Goal: Information Seeking & Learning: Learn about a topic

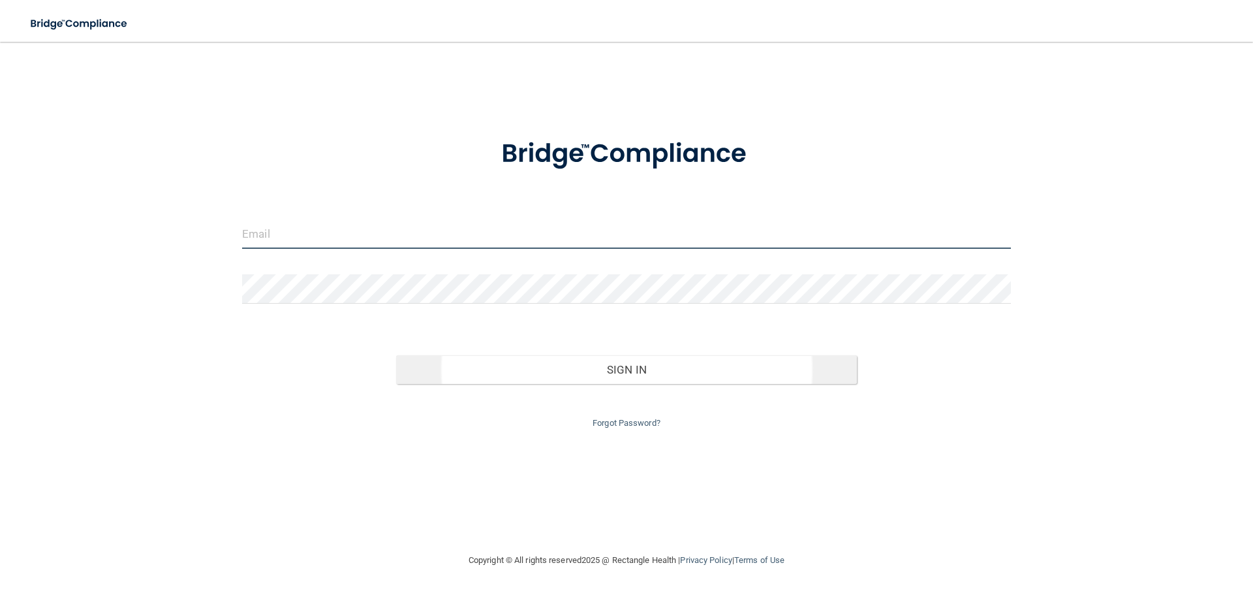
type input "[EMAIL_ADDRESS][DOMAIN_NAME]"
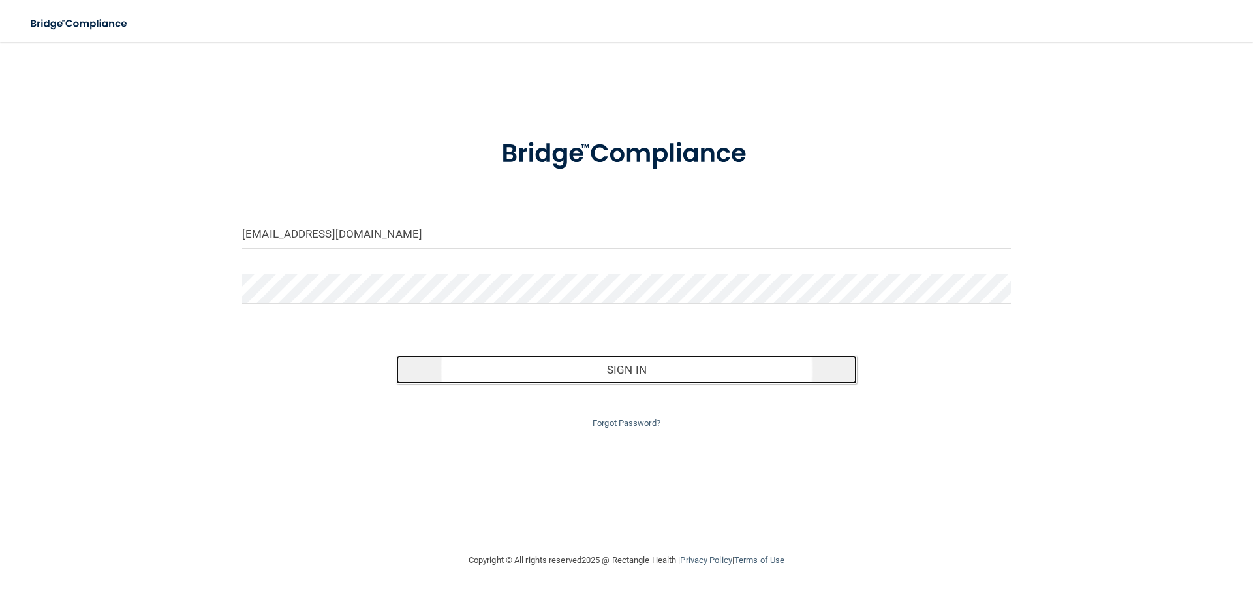
click at [620, 375] on button "Sign In" at bounding box center [627, 369] width 462 height 29
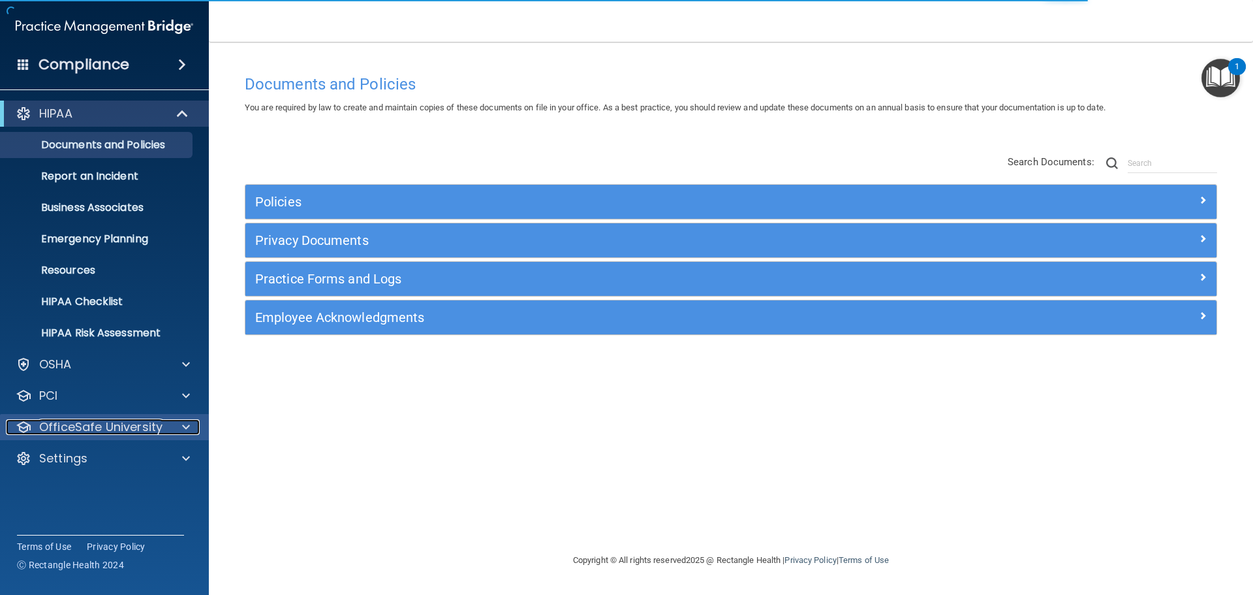
click at [84, 428] on p "OfficeSafe University" at bounding box center [100, 427] width 123 height 16
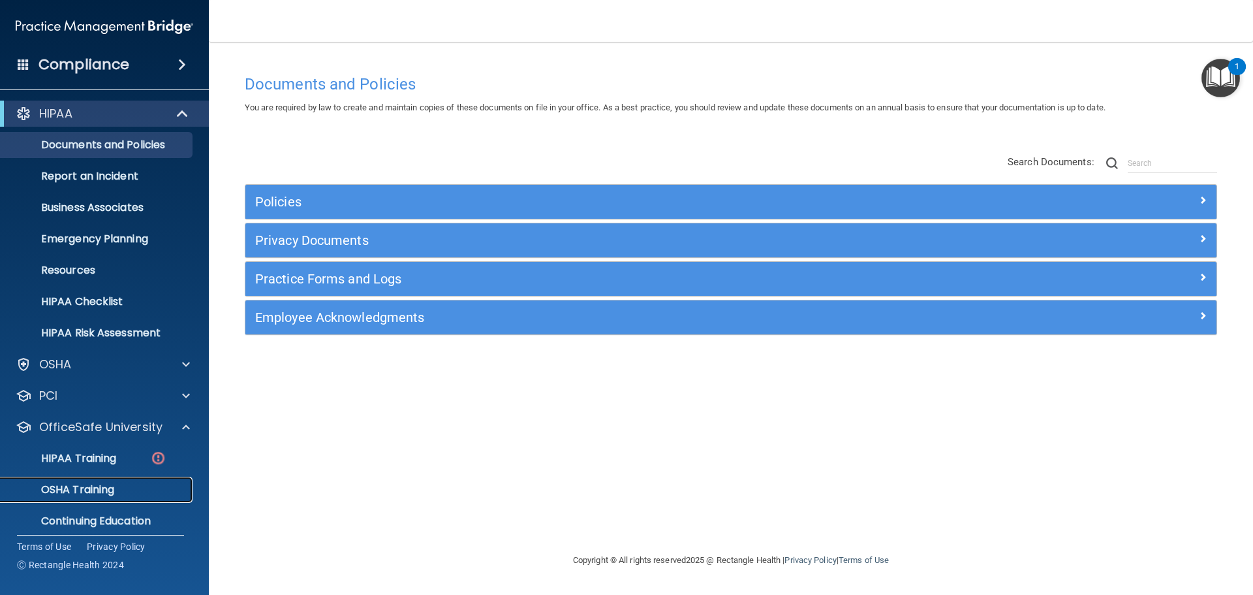
click at [75, 483] on p "OSHA Training" at bounding box center [61, 489] width 106 height 13
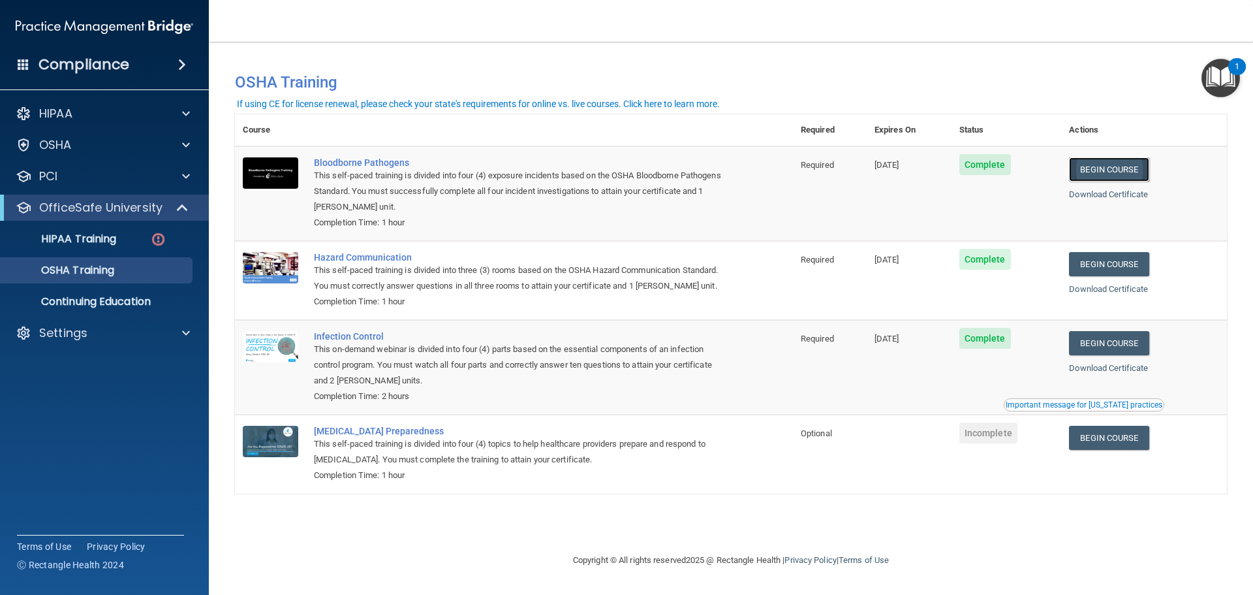
click at [1101, 170] on link "Begin Course" at bounding box center [1109, 169] width 80 height 24
click at [127, 236] on div "HIPAA Training" at bounding box center [97, 238] width 178 height 13
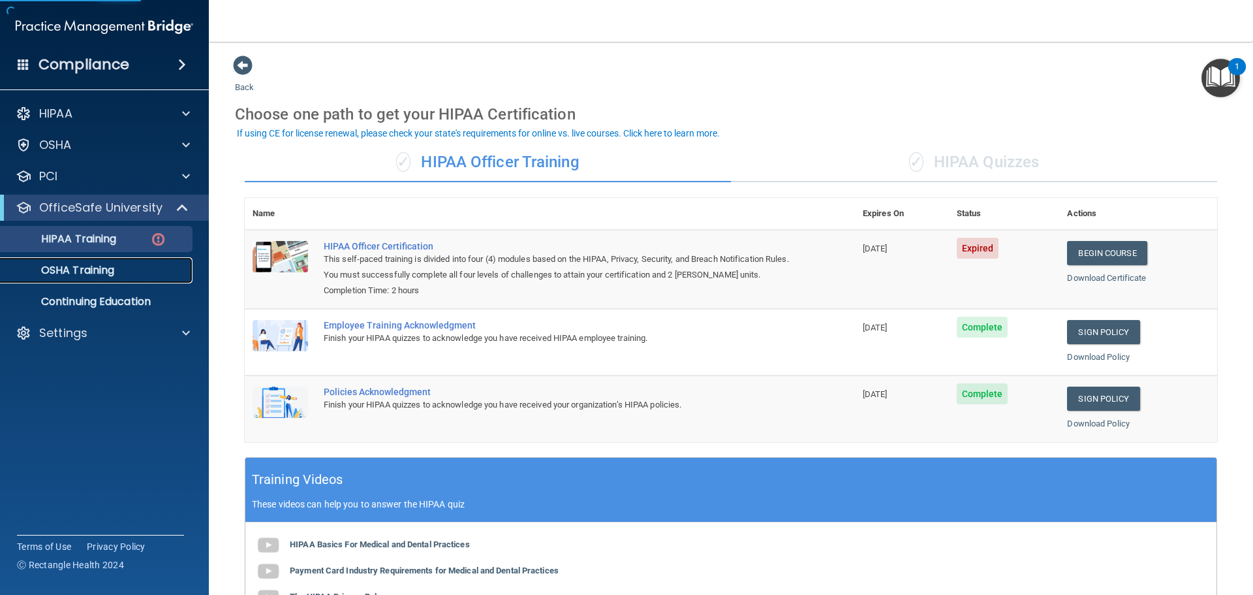
click at [102, 270] on p "OSHA Training" at bounding box center [61, 270] width 106 height 13
